Goal: Check status

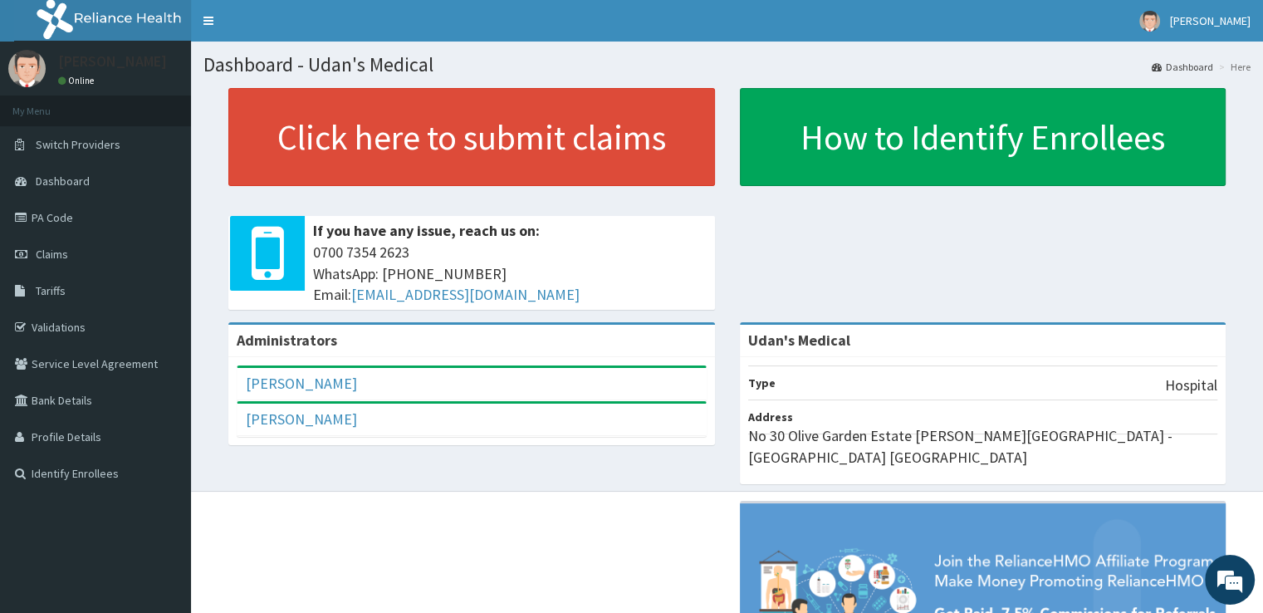
scroll to position [163, 0]
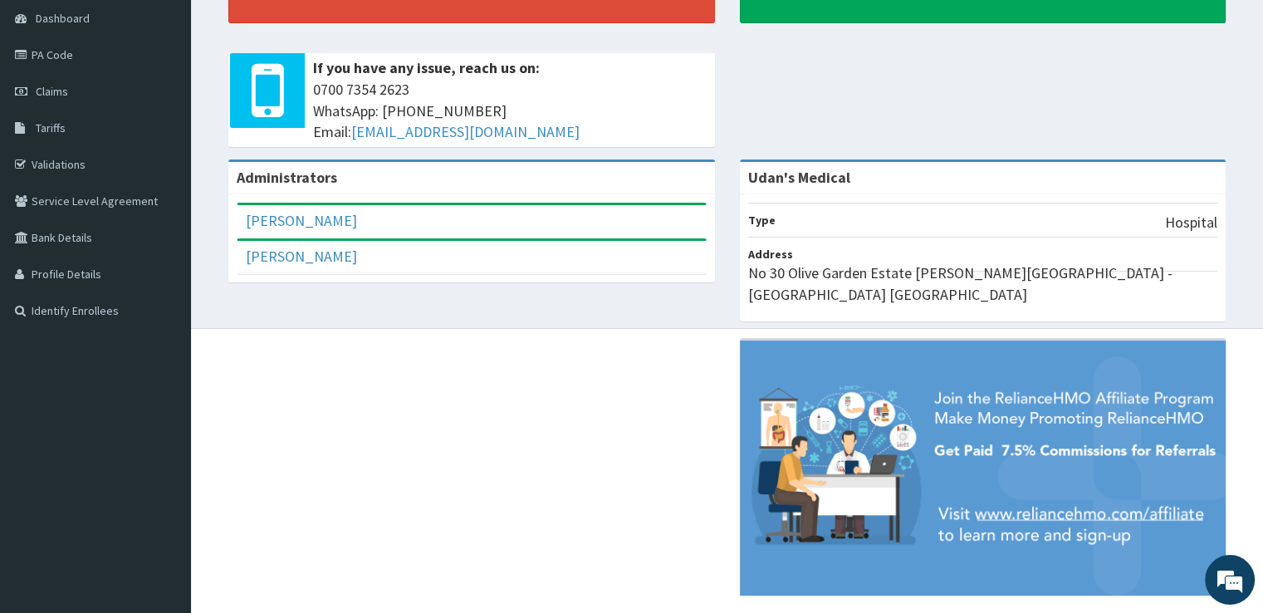
click at [202, 181] on div "Dashboard - Udan's Medical Dashboard Here Click here to submit claims If you ha…" at bounding box center [727, 103] width 1072 height 449
click at [70, 89] on link "Claims" at bounding box center [95, 91] width 191 height 37
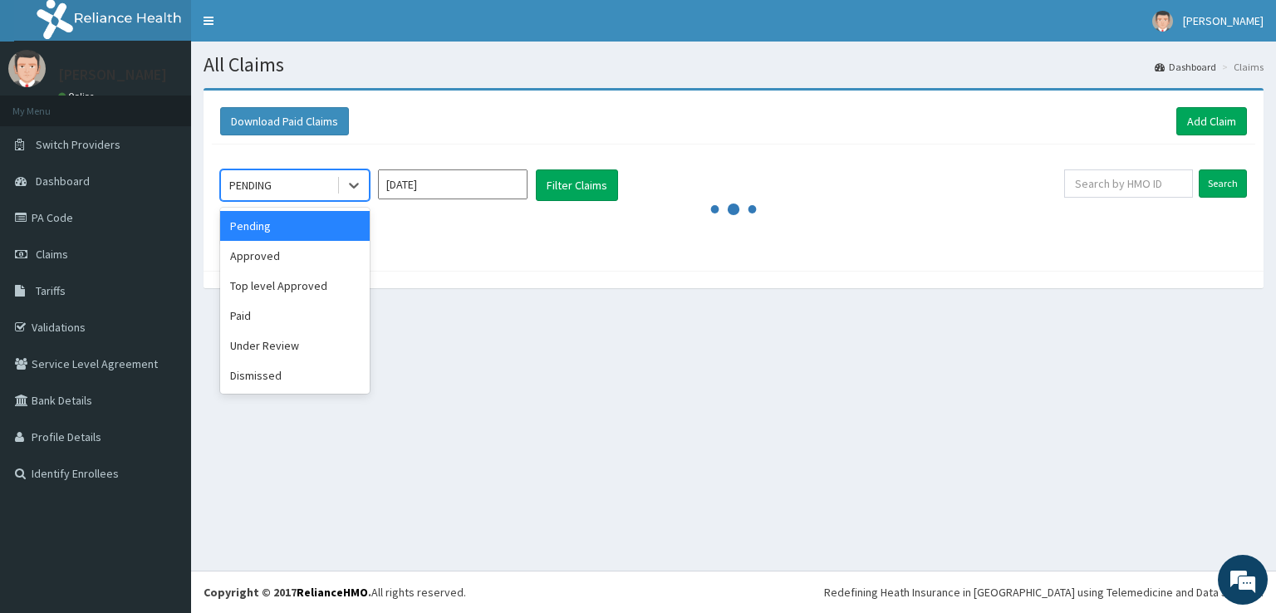
click at [352, 187] on icon at bounding box center [354, 187] width 10 height 6
click at [241, 322] on div "Paid" at bounding box center [295, 316] width 150 height 30
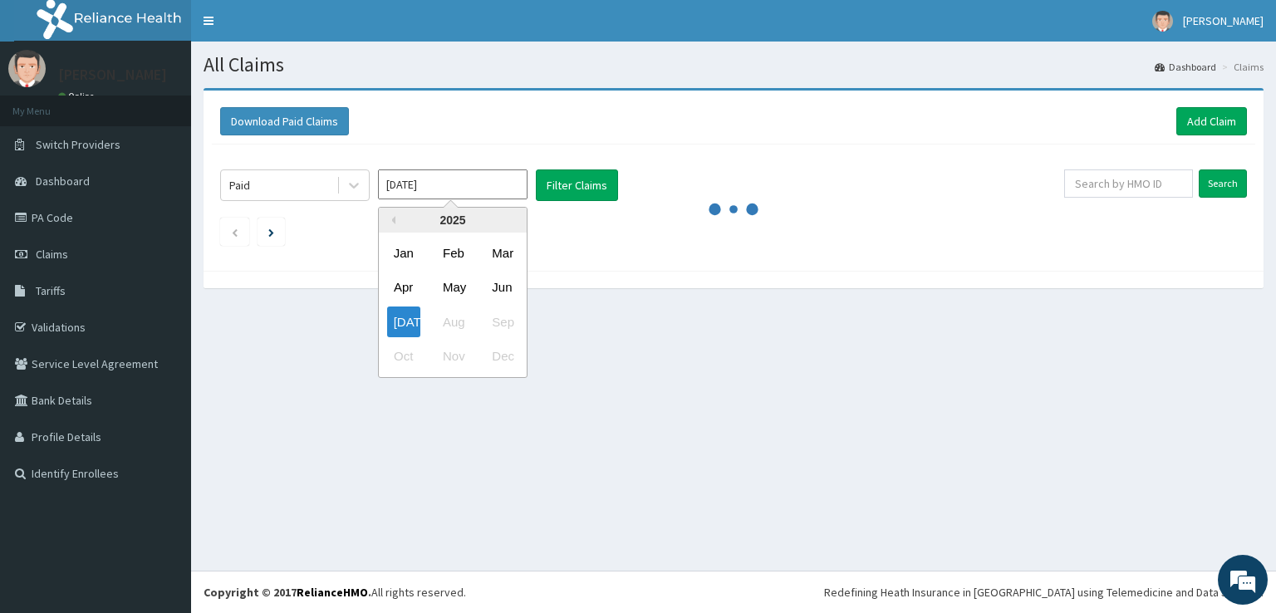
click at [454, 184] on input "Jul 2025" at bounding box center [453, 184] width 150 height 30
click at [509, 291] on div "Jun" at bounding box center [501, 287] width 33 height 31
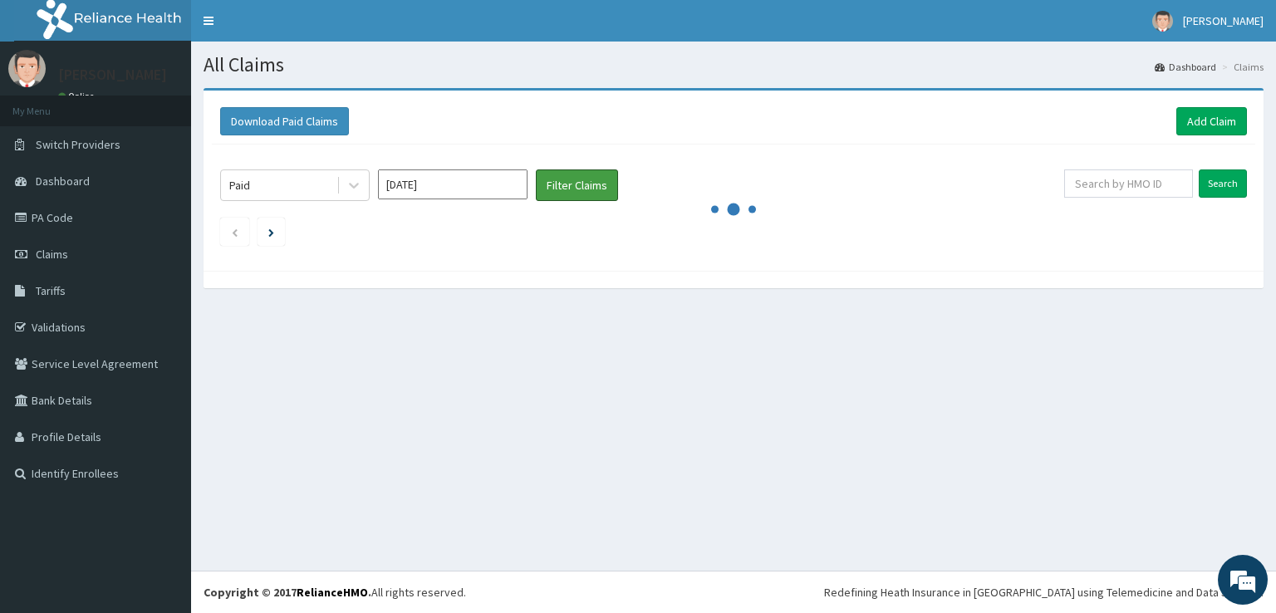
click at [584, 180] on button "Filter Claims" at bounding box center [577, 185] width 82 height 32
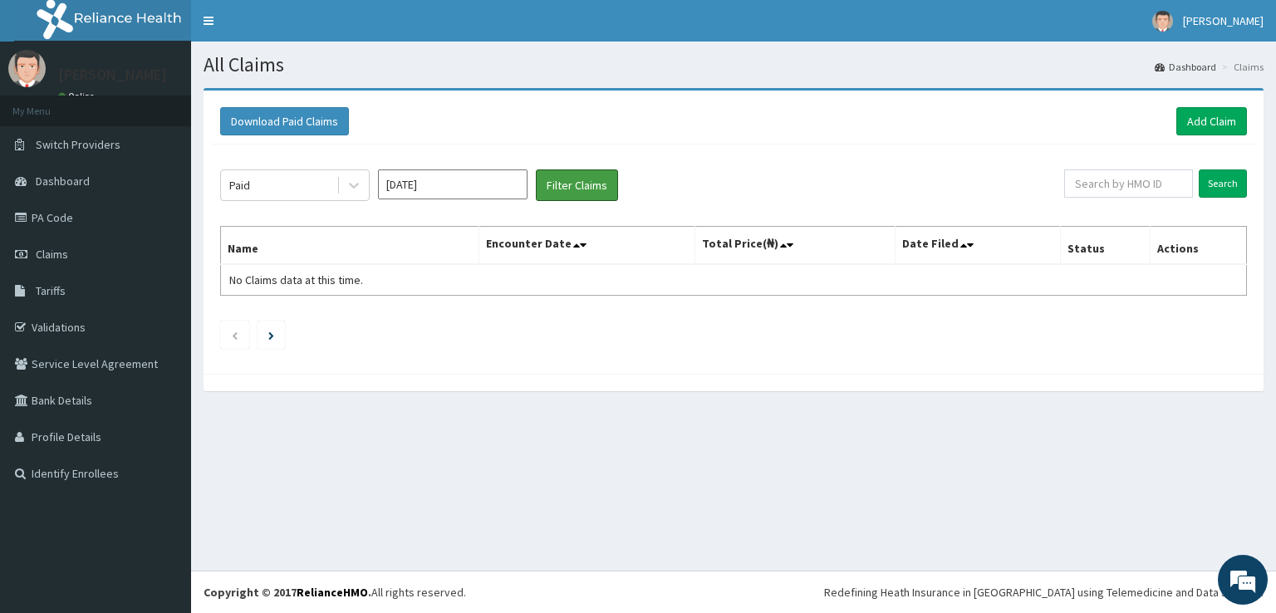
click at [584, 184] on button "Filter Claims" at bounding box center [577, 185] width 82 height 32
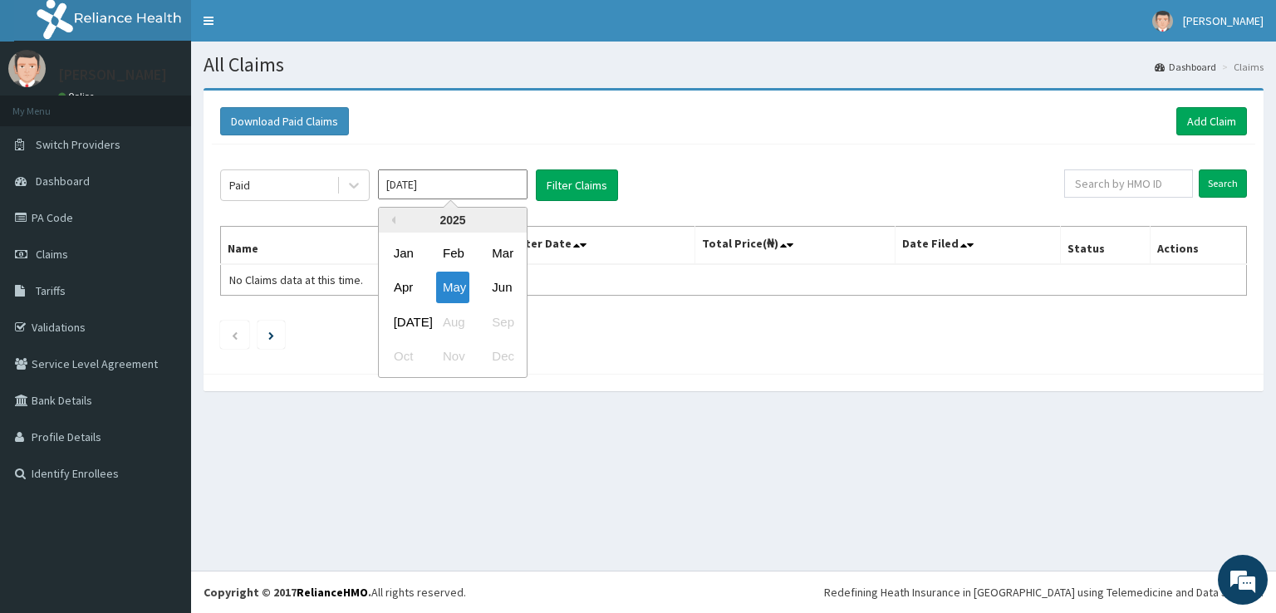
click at [436, 186] on input "May 2025" at bounding box center [453, 184] width 150 height 30
click at [406, 320] on div "Jul" at bounding box center [403, 321] width 33 height 31
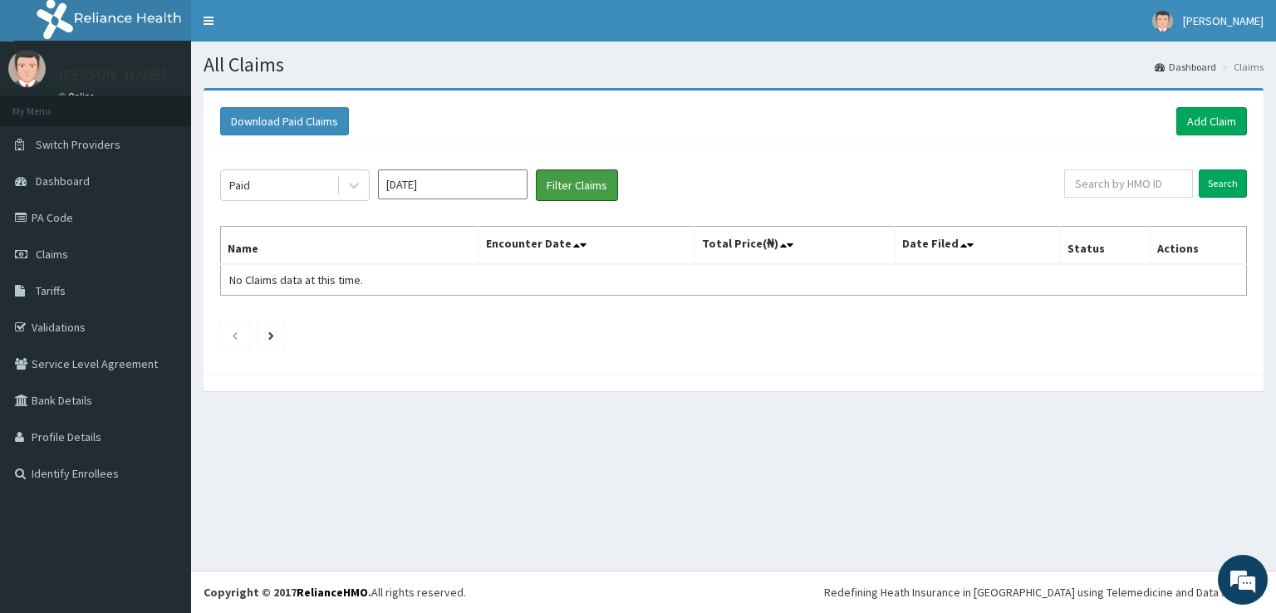
click at [592, 185] on button "Filter Claims" at bounding box center [577, 185] width 82 height 32
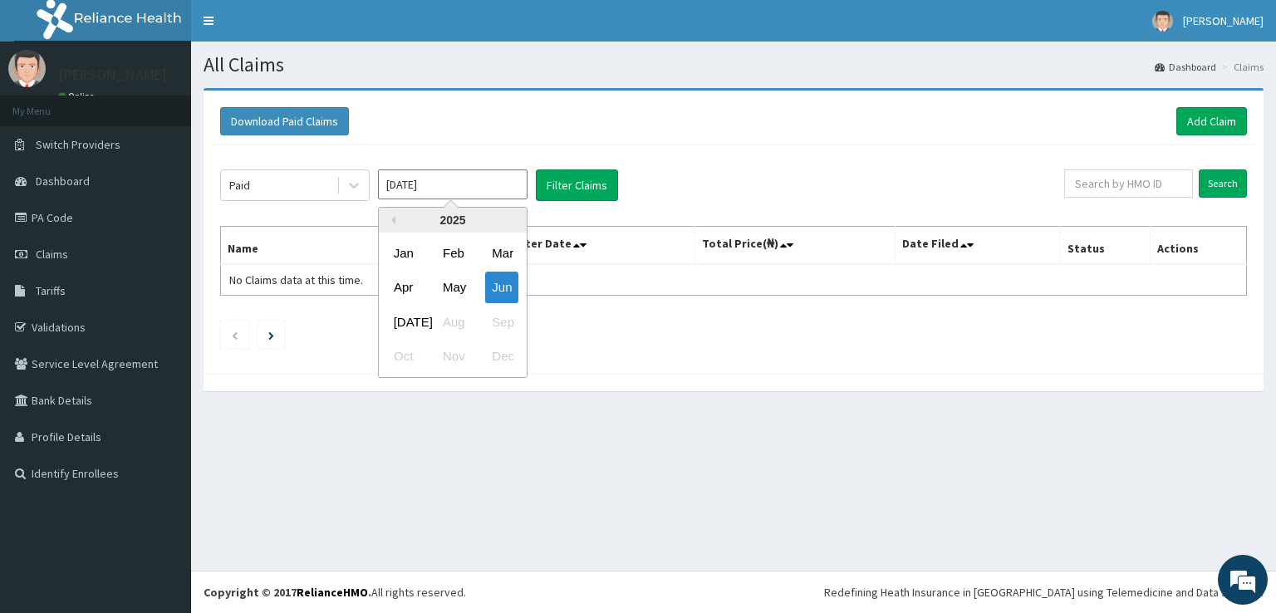
click at [456, 180] on input "Jun 2025" at bounding box center [453, 184] width 150 height 30
click at [409, 323] on div "Jul" at bounding box center [403, 321] width 33 height 31
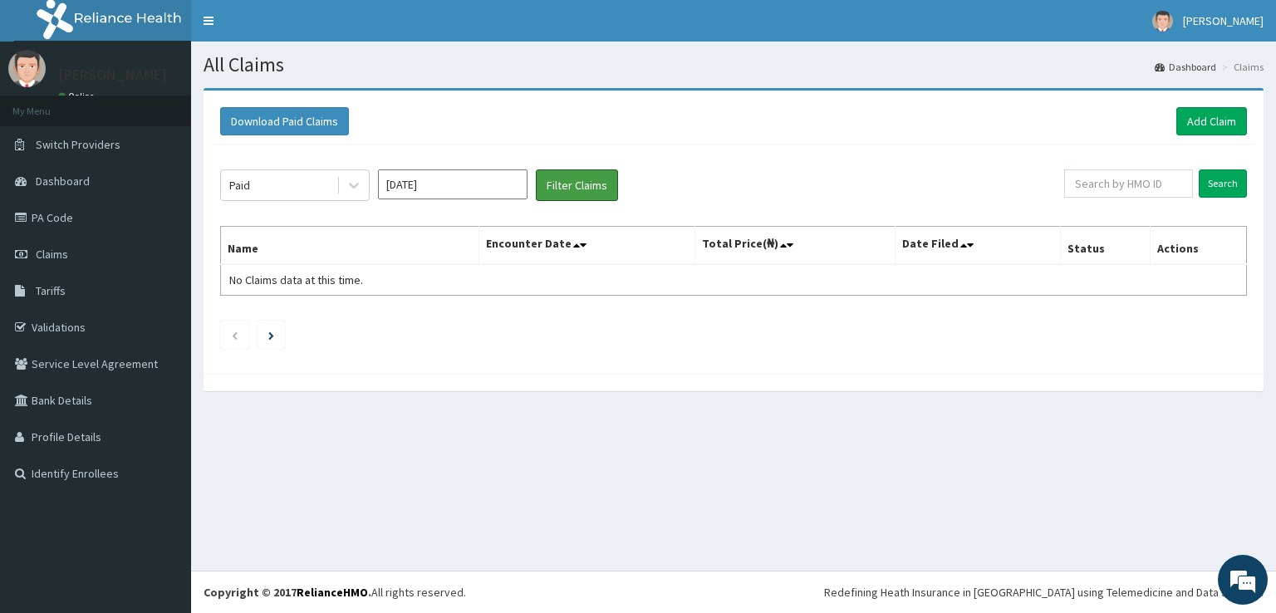
click at [585, 177] on button "Filter Claims" at bounding box center [577, 185] width 82 height 32
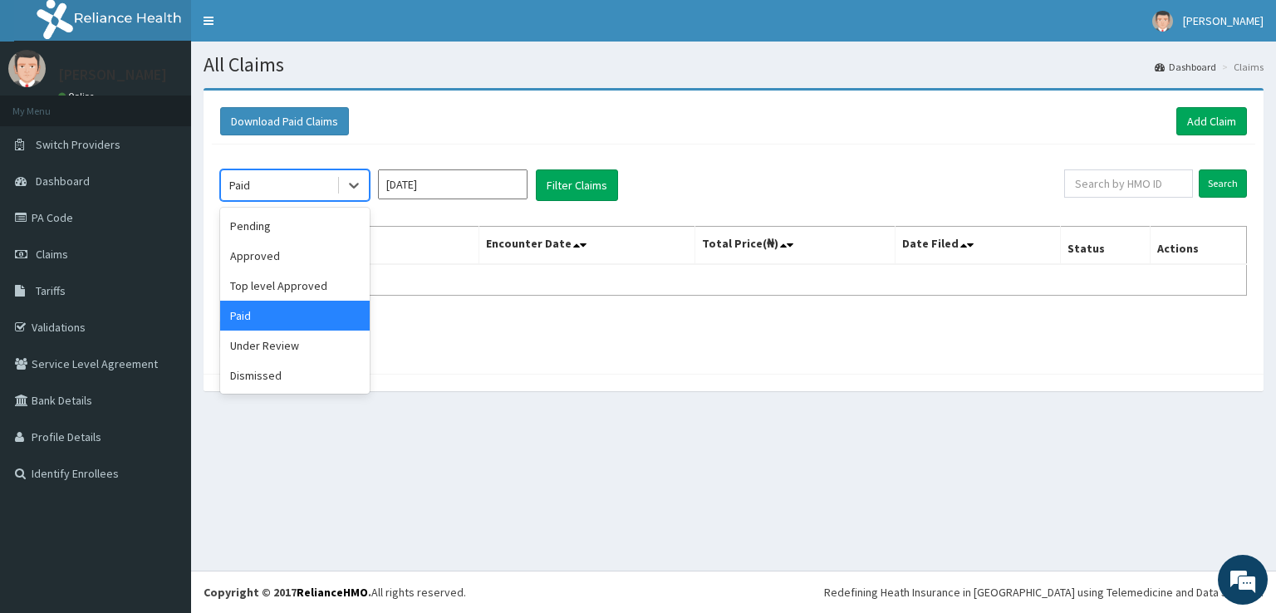
click at [349, 189] on icon at bounding box center [354, 185] width 17 height 17
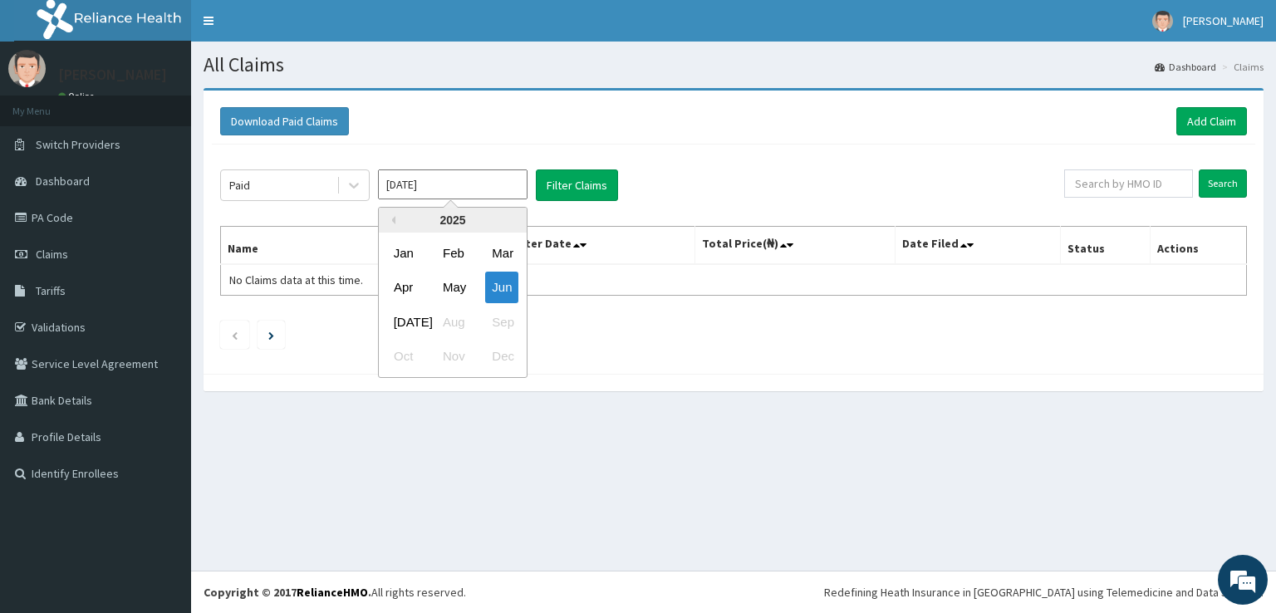
click at [473, 181] on input "Jun 2025" at bounding box center [453, 184] width 150 height 30
click at [443, 290] on div "May" at bounding box center [452, 287] width 33 height 31
type input "Apr 2025"
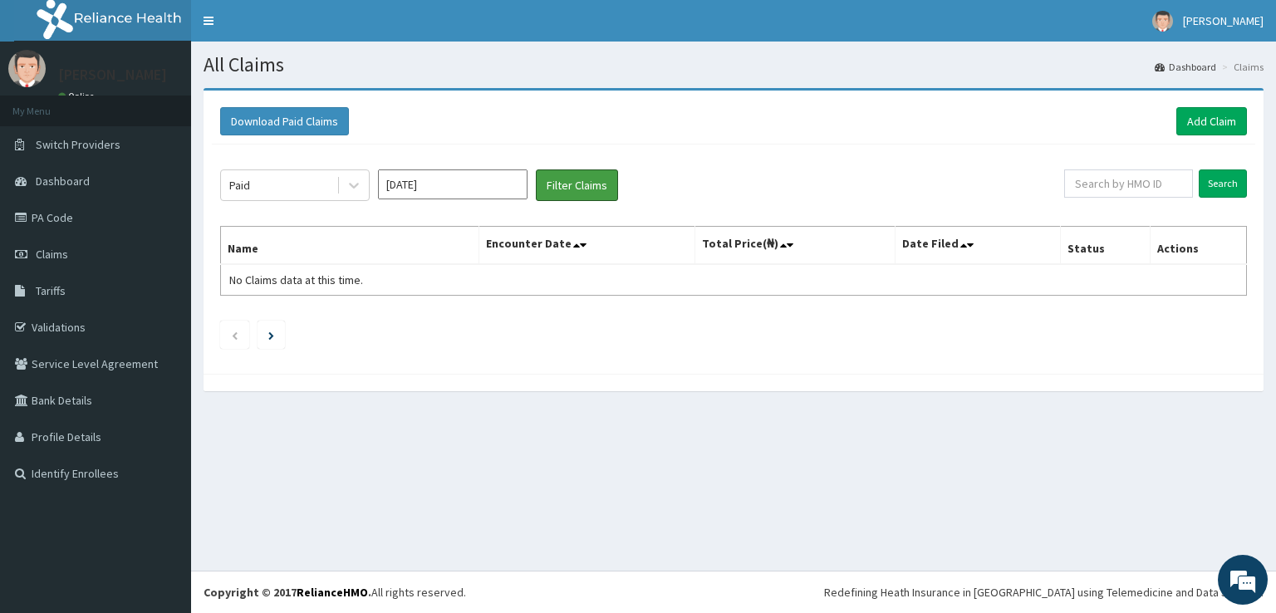
click at [563, 188] on button "Filter Claims" at bounding box center [577, 185] width 82 height 32
